Goal: Find specific page/section: Find specific page/section

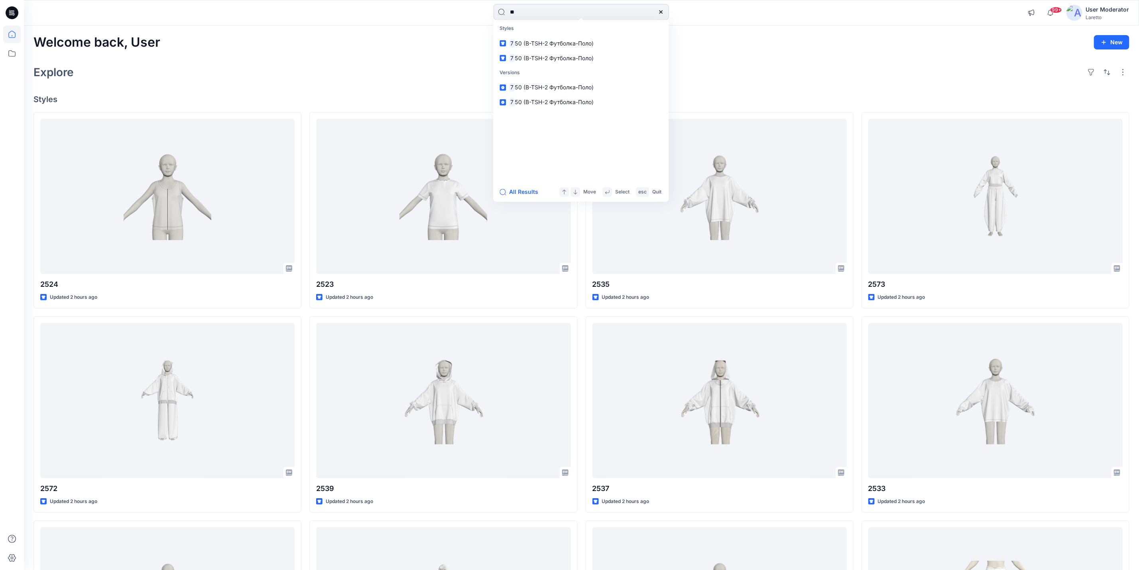
type input "***"
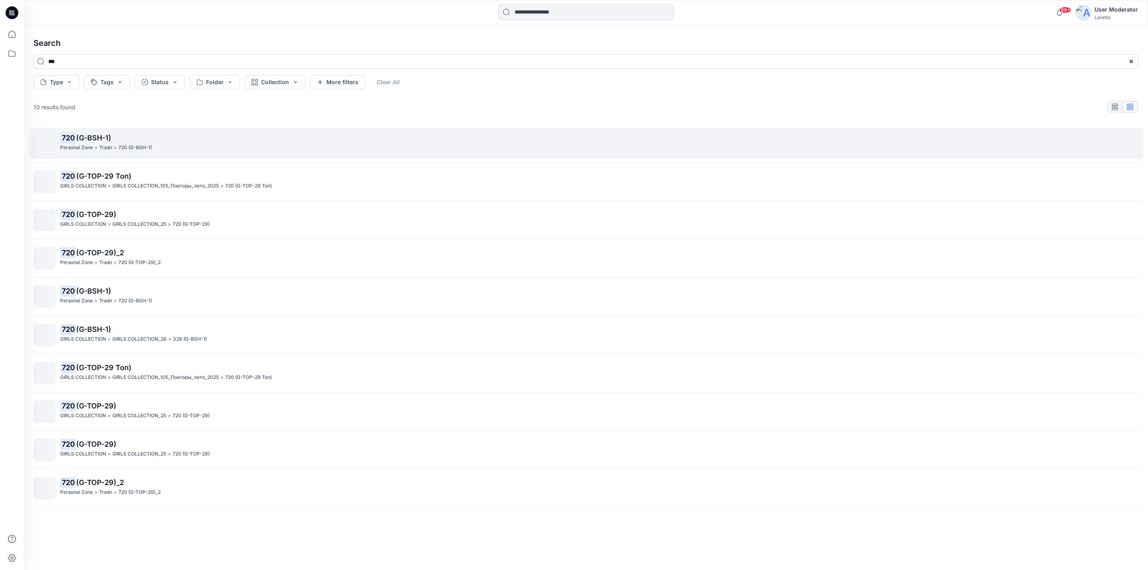
click at [93, 138] on span "(G-BSH-1)" at bounding box center [93, 138] width 35 height 8
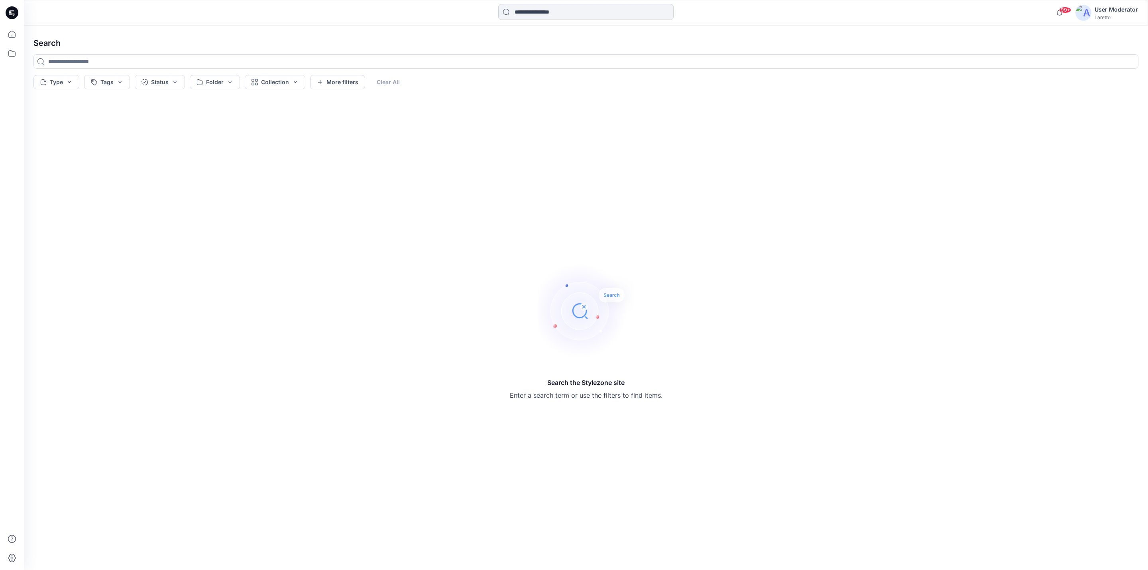
click at [602, 8] on input at bounding box center [585, 12] width 175 height 16
click at [562, 37] on link "720" at bounding box center [586, 43] width 172 height 15
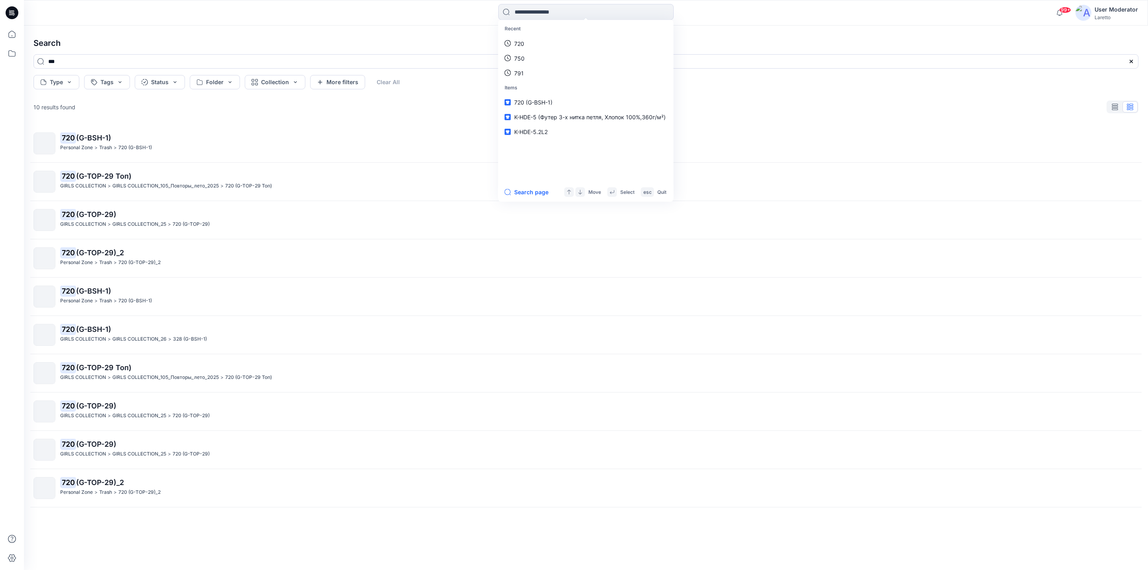
type input "***"
drag, startPoint x: 0, startPoint y: 194, endPoint x: 6, endPoint y: 194, distance: 6.0
click at [0, 194] on div at bounding box center [12, 285] width 24 height 570
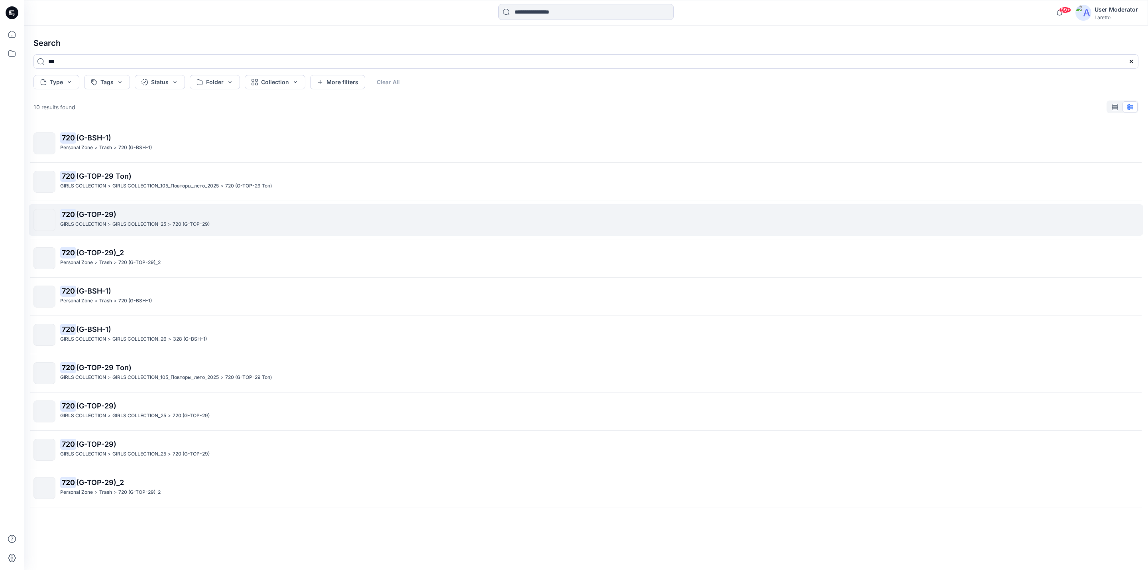
click at [110, 216] on span "(G-TOP-29)" at bounding box center [96, 214] width 40 height 8
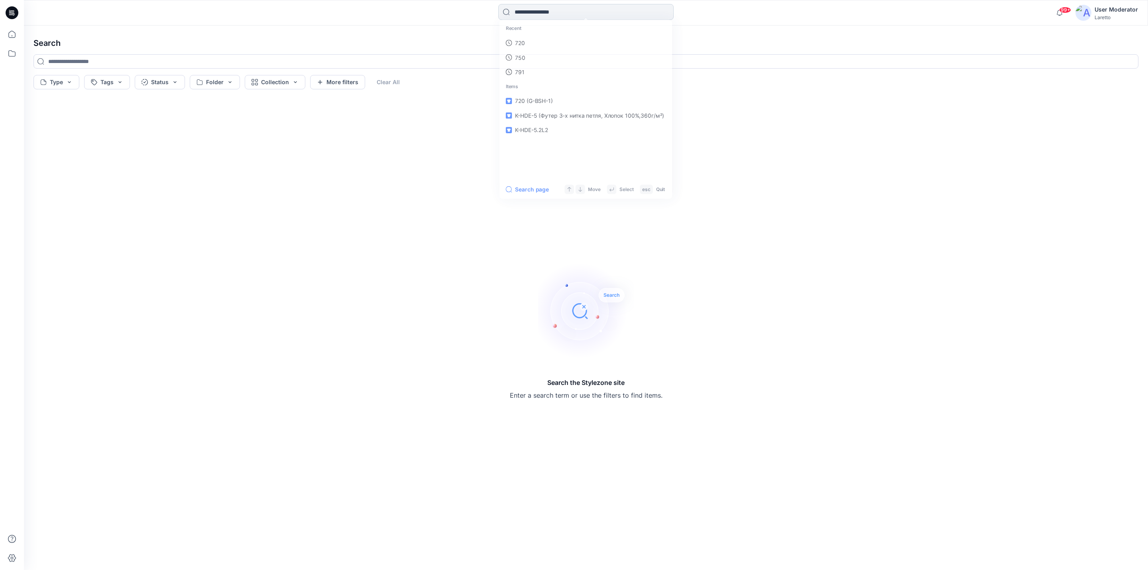
click at [572, 16] on input at bounding box center [585, 12] width 175 height 16
click at [543, 39] on link "720" at bounding box center [586, 43] width 172 height 15
type input "***"
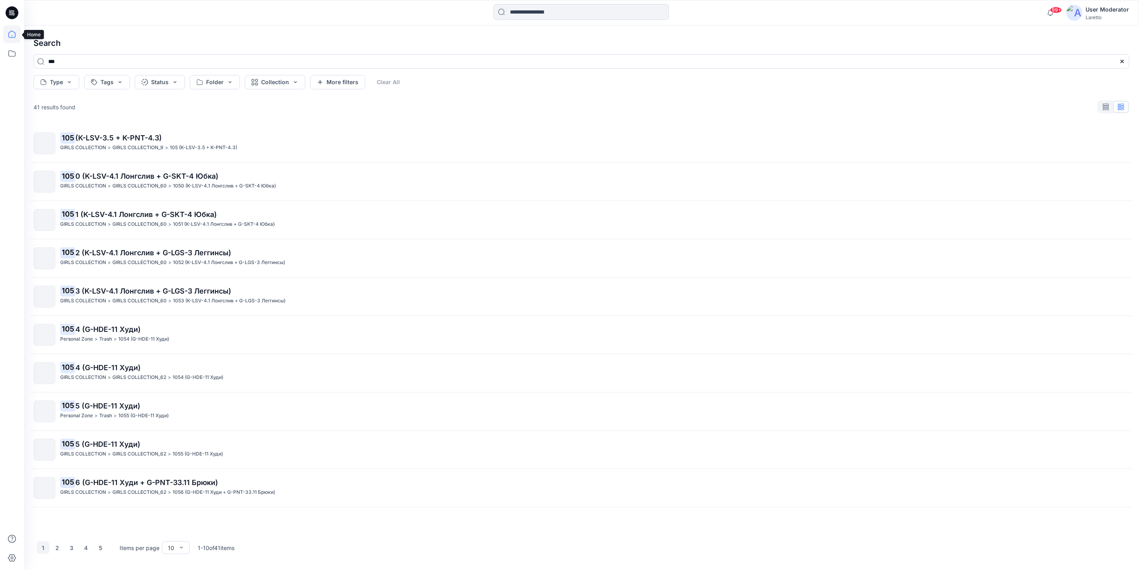
click at [11, 32] on icon at bounding box center [12, 35] width 18 height 18
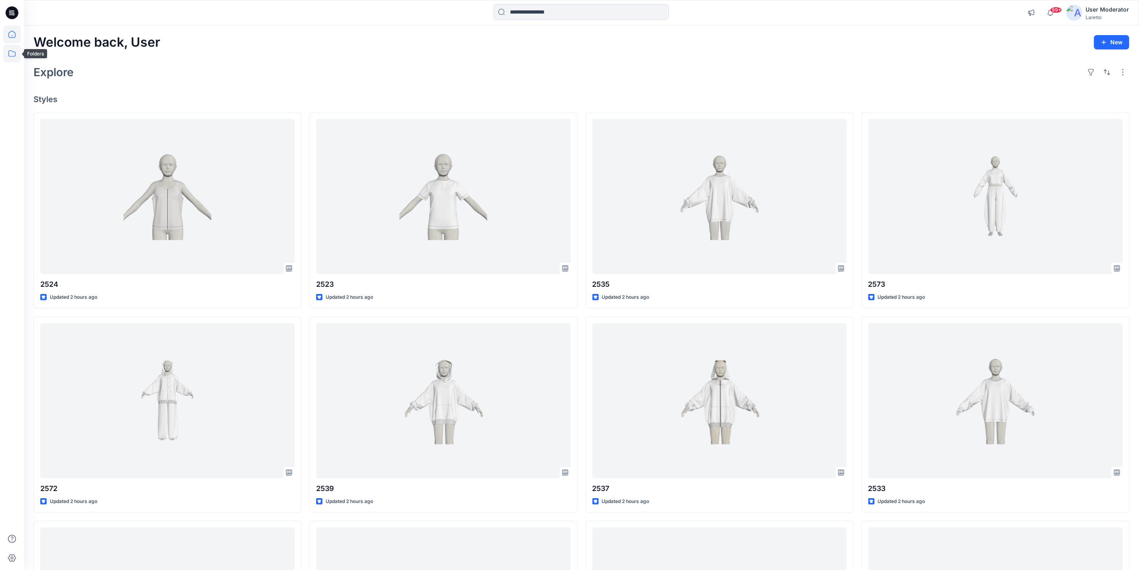
click at [16, 53] on icon at bounding box center [12, 54] width 18 height 18
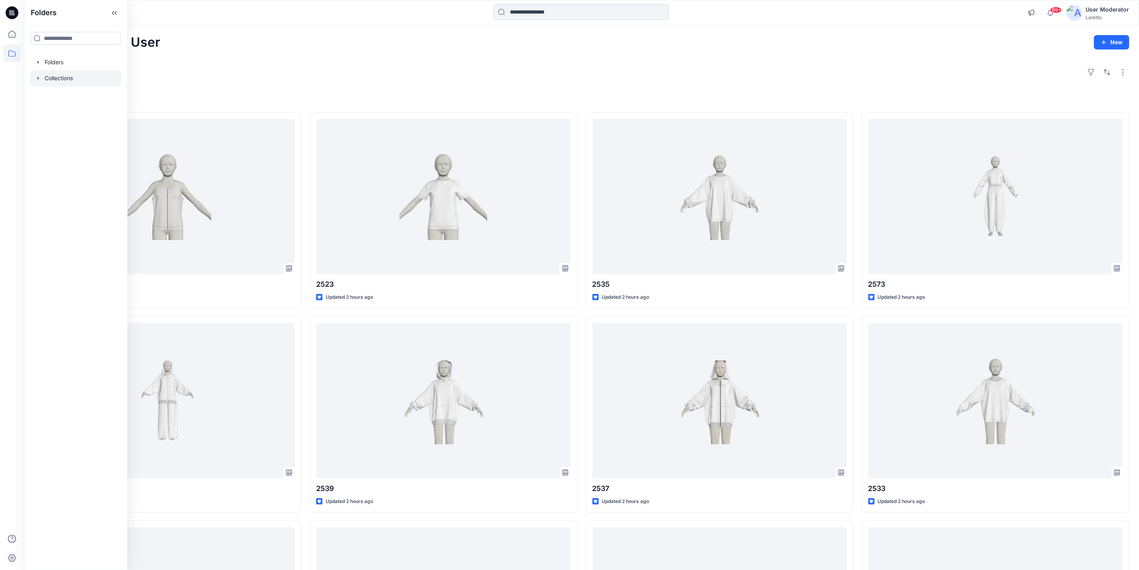
click at [68, 74] on div at bounding box center [75, 78] width 91 height 16
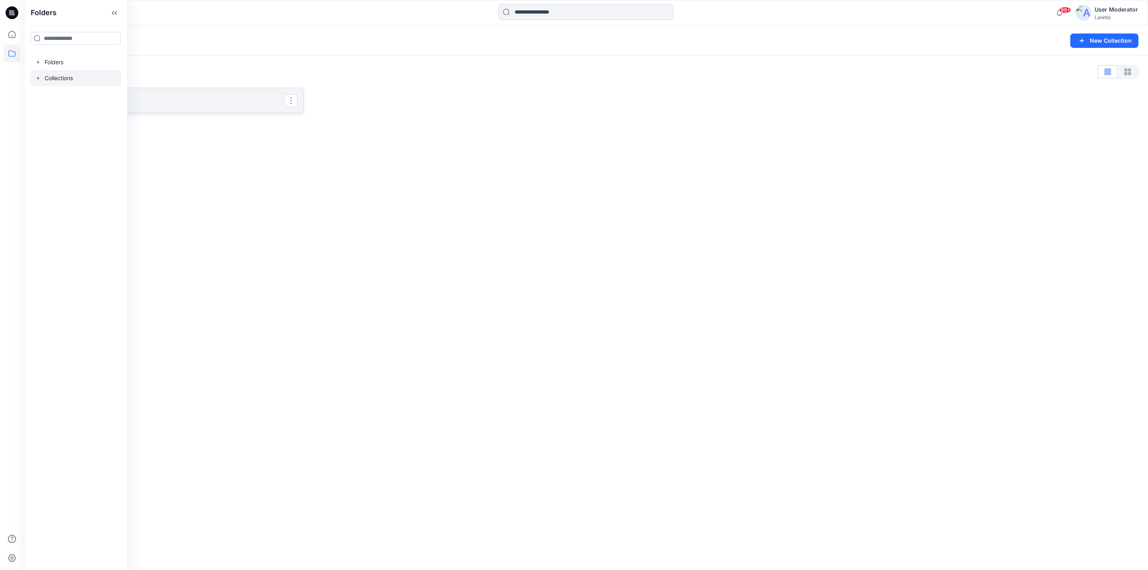
click at [203, 98] on p "TEST" at bounding box center [168, 100] width 234 height 11
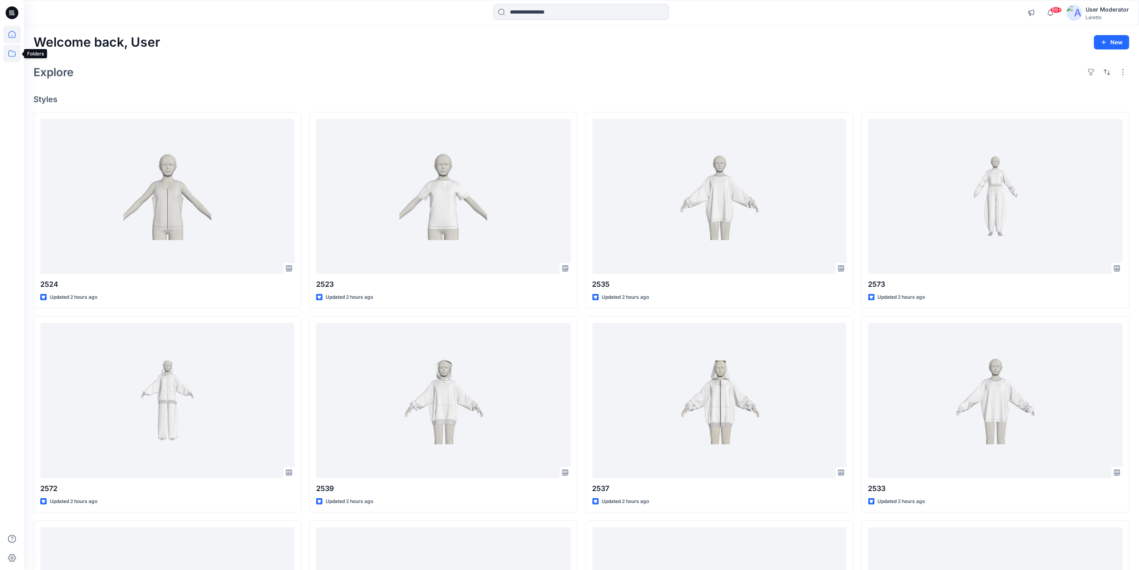
click at [6, 53] on icon at bounding box center [12, 54] width 18 height 18
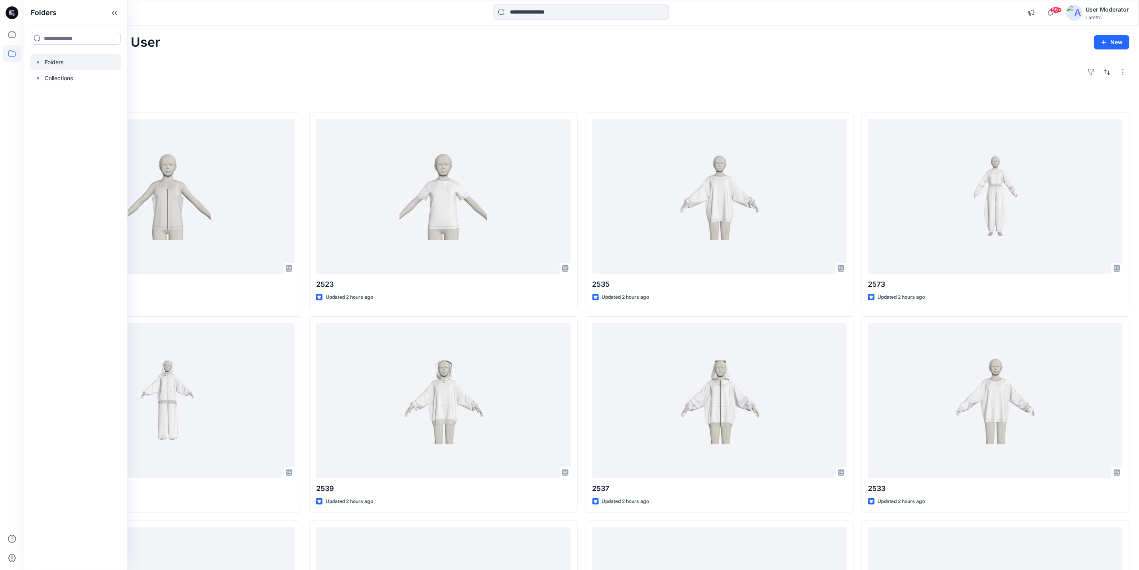
click at [70, 60] on div at bounding box center [75, 62] width 91 height 16
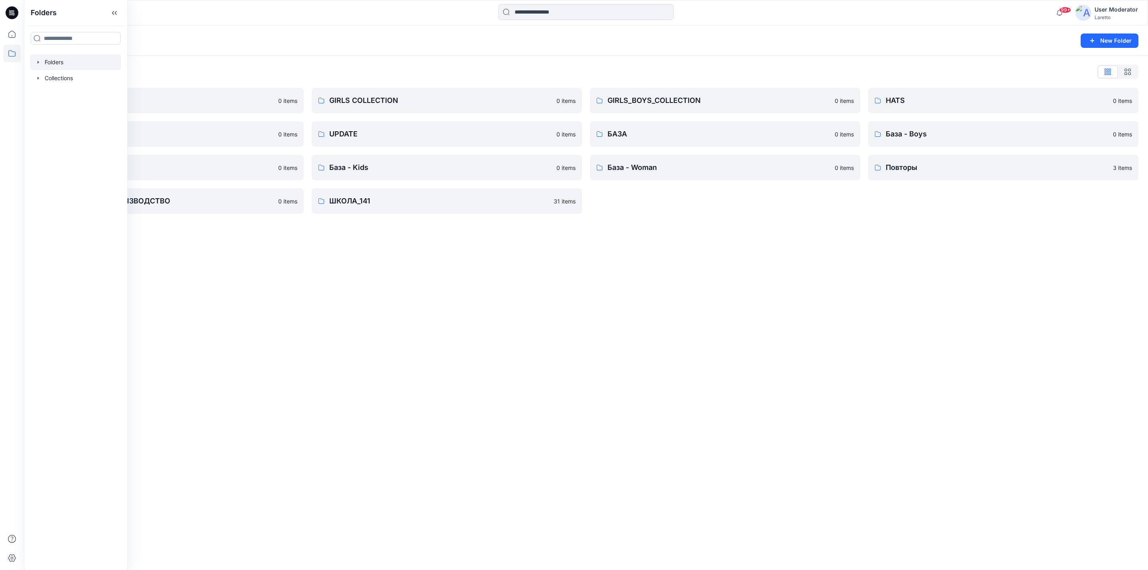
click at [289, 43] on div "Folders" at bounding box center [554, 40] width 1043 height 11
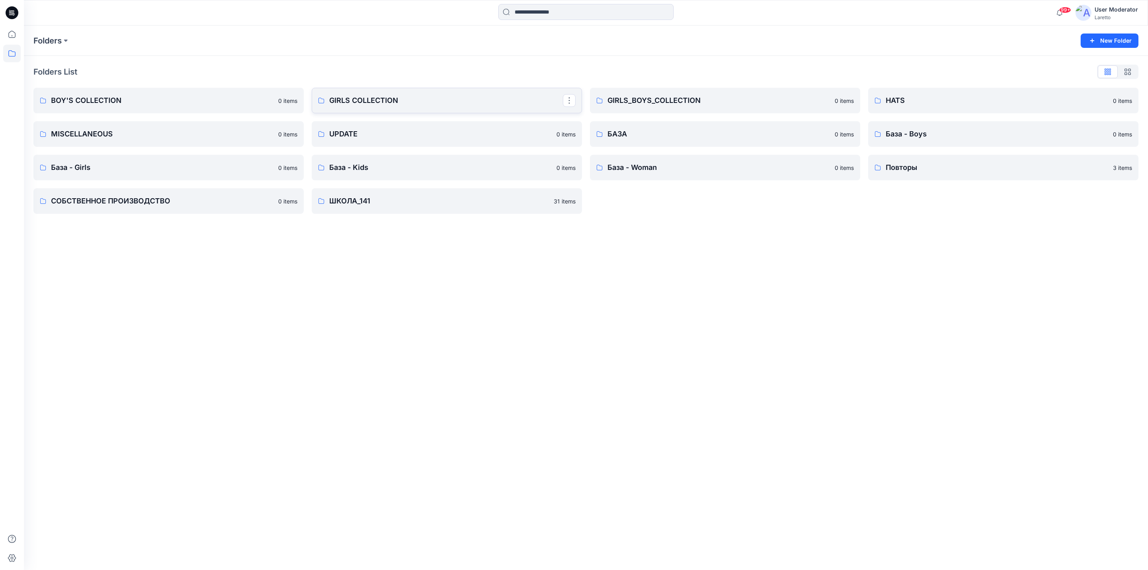
click at [340, 97] on p "GIRLS COLLECTION" at bounding box center [446, 100] width 234 height 11
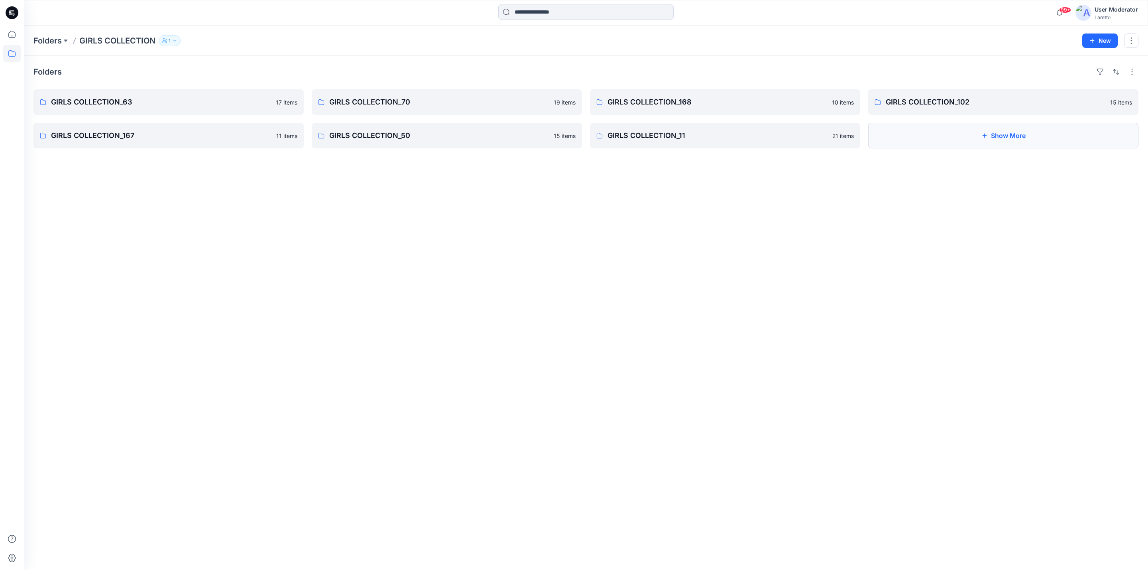
click at [903, 140] on button "Show More" at bounding box center [1003, 136] width 270 height 26
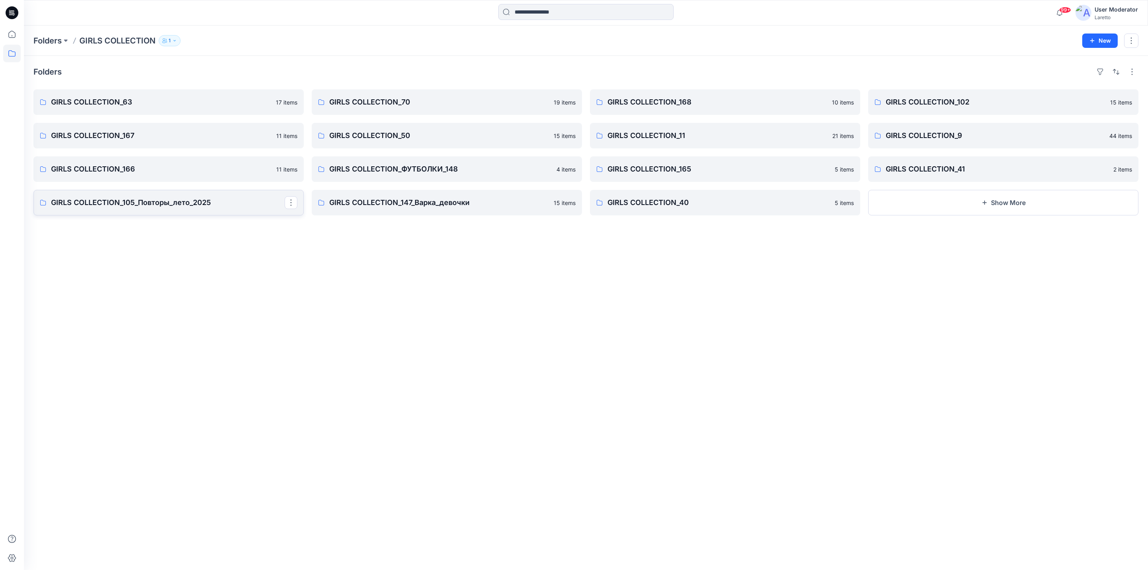
click at [218, 202] on p "GIRLS COLLECTION_105_Повторы_лето_2025" at bounding box center [168, 202] width 234 height 11
